Goal: Transaction & Acquisition: Download file/media

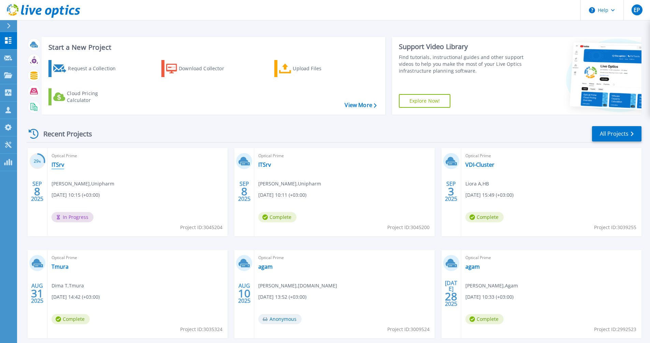
click at [59, 163] on link "ITSrv" at bounding box center [58, 164] width 13 height 7
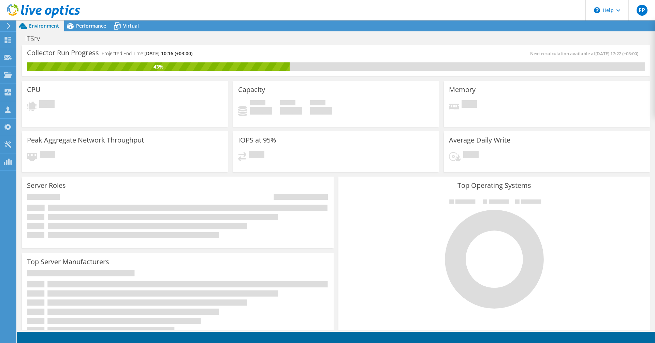
click at [51, 13] on use at bounding box center [43, 11] width 73 height 14
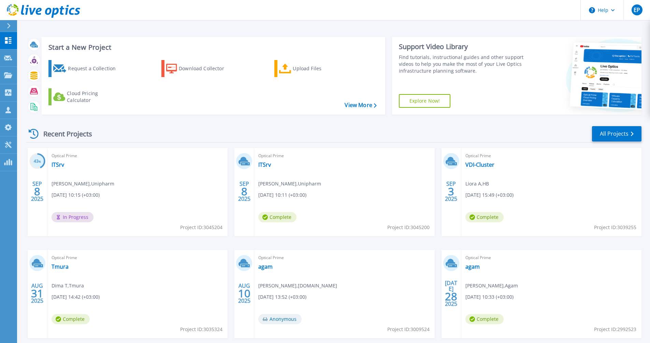
click at [11, 24] on div at bounding box center [11, 26] width 11 height 12
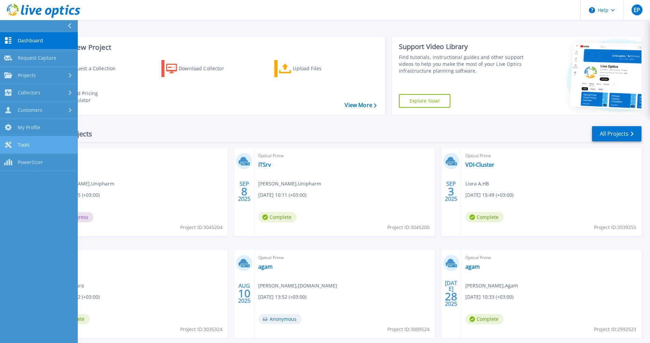
click at [28, 142] on span "Tools" at bounding box center [24, 145] width 12 height 6
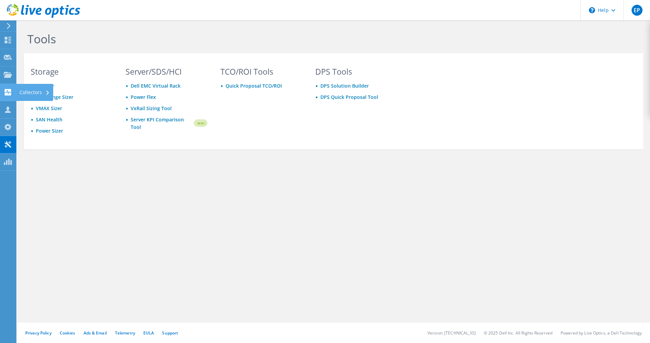
click at [8, 90] on icon at bounding box center [8, 92] width 8 height 6
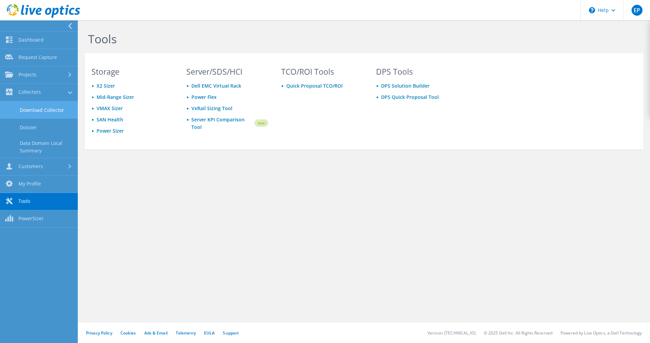
click at [59, 112] on link "Download Collector" at bounding box center [39, 109] width 78 height 17
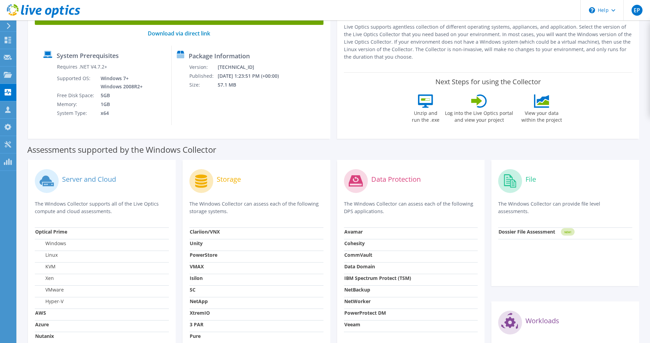
scroll to position [188, 0]
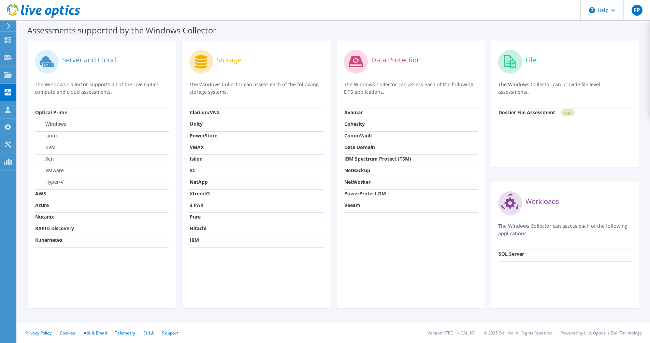
click at [198, 183] on strong "NetApp" at bounding box center [199, 182] width 18 height 6
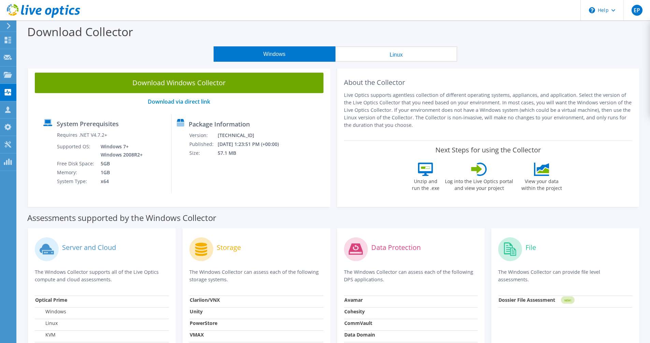
scroll to position [34, 0]
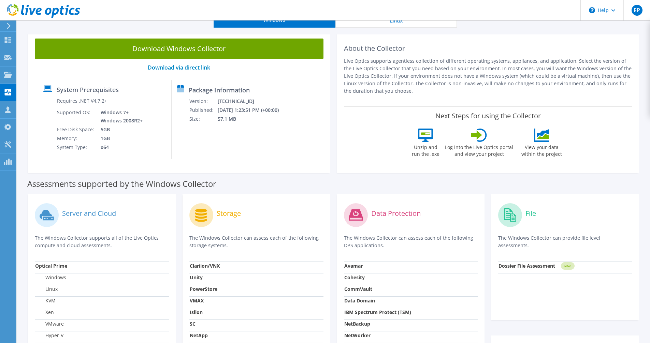
click at [13, 20] on div at bounding box center [40, 11] width 80 height 23
click at [11, 22] on div at bounding box center [40, 11] width 80 height 23
click at [8, 27] on icon at bounding box center [8, 26] width 5 height 6
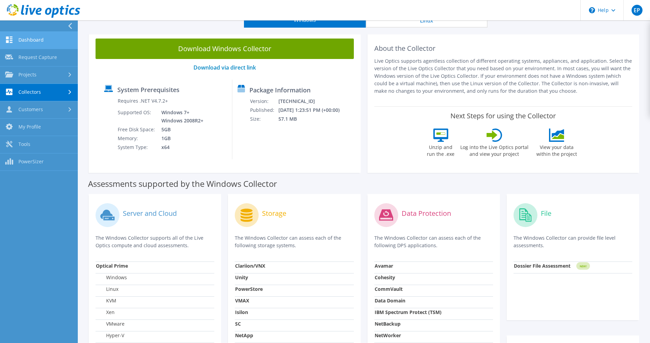
click at [33, 43] on link "Dashboard" at bounding box center [39, 40] width 78 height 17
